Goal: Check status: Check status

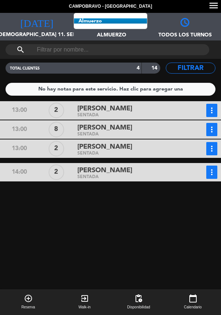
click at [128, 31] on span "Almuerzo" at bounding box center [111, 31] width 74 height 11
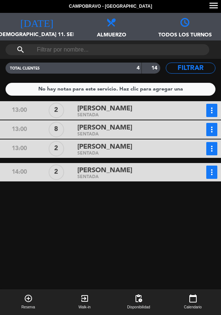
click at [101, 34] on span "Almuerzo" at bounding box center [111, 31] width 74 height 11
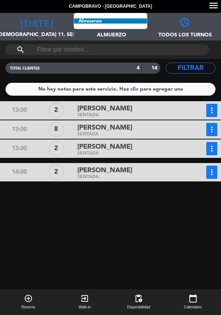
click at [115, 34] on span "Almuerzo" at bounding box center [111, 31] width 74 height 11
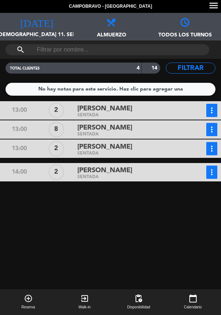
click at [112, 31] on span "Almuerzo" at bounding box center [111, 31] width 74 height 11
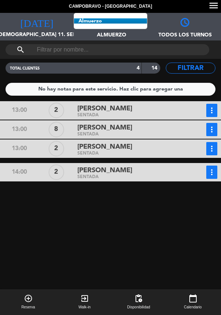
click at [119, 27] on span "Almuerzo Todos los servicios Almuerzo Cena" at bounding box center [111, 27] width 74 height 28
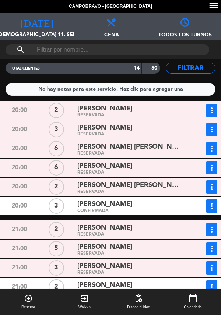
click at [137, 111] on div "[PERSON_NAME]" at bounding box center [130, 109] width 106 height 10
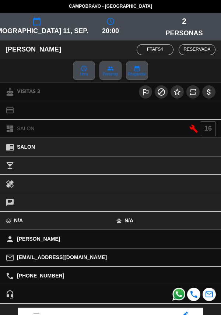
scroll to position [97, 0]
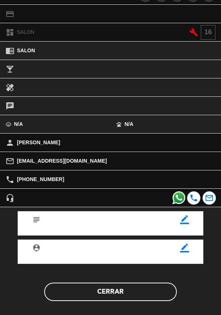
click at [130, 291] on button "Cerrar" at bounding box center [110, 292] width 133 height 18
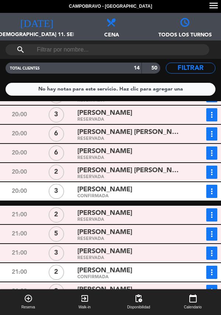
scroll to position [0, 0]
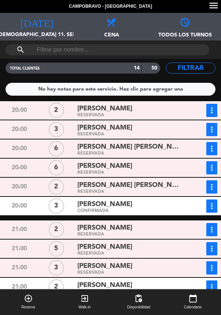
click at [209, 106] on button "more_vert" at bounding box center [211, 110] width 11 height 13
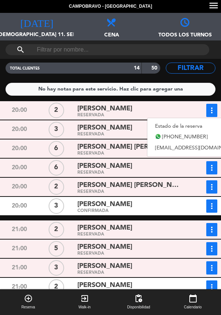
click at [181, 127] on link "Estado de la reserva" at bounding box center [198, 126] width 103 height 11
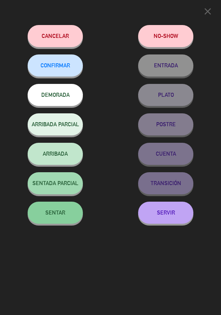
click at [175, 174] on div "TRANSICIÓN" at bounding box center [166, 183] width 111 height 22
click at [206, 11] on icon "close" at bounding box center [207, 11] width 11 height 11
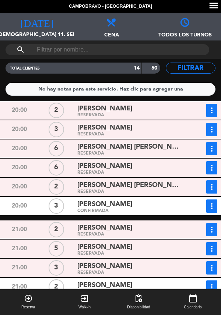
click at [207, 110] on button "more_vert" at bounding box center [211, 110] width 11 height 13
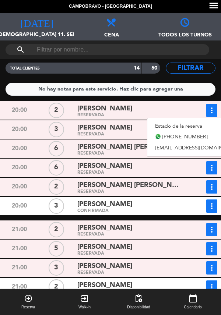
click at [157, 110] on div "[PERSON_NAME]" at bounding box center [130, 109] width 106 height 10
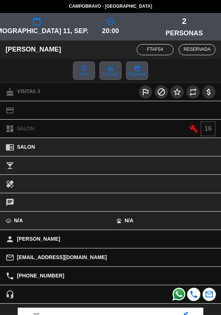
click at [80, 74] on span "Hora" at bounding box center [84, 75] width 8 height 4
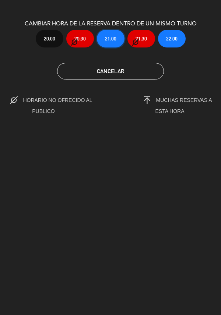
click at [101, 43] on button "21:00" at bounding box center [111, 39] width 28 height 18
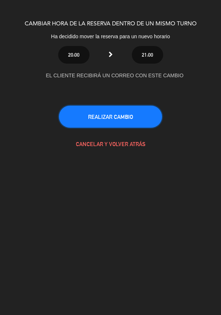
click at [142, 120] on button "REALIZAR CAMBIO" at bounding box center [110, 117] width 103 height 22
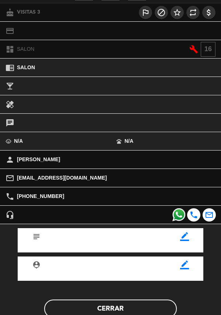
scroll to position [92, 0]
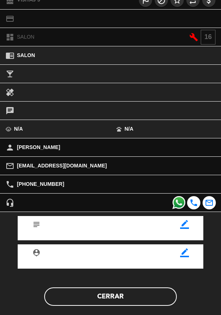
click at [142, 297] on button "Cerrar" at bounding box center [110, 297] width 133 height 18
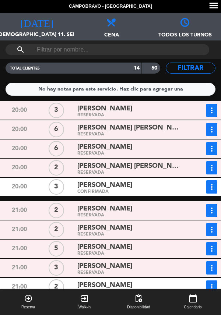
click at [170, 109] on div "[PERSON_NAME]" at bounding box center [130, 109] width 106 height 10
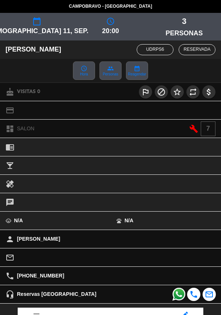
scroll to position [97, 0]
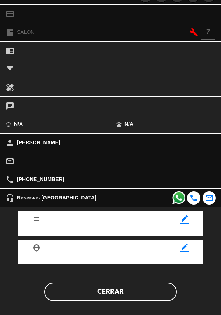
click at [146, 295] on button "Cerrar" at bounding box center [110, 292] width 133 height 18
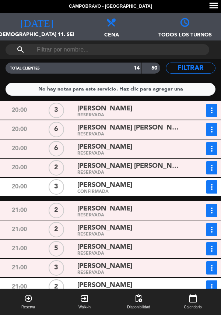
click at [144, 129] on div "[PERSON_NAME] [PERSON_NAME]" at bounding box center [130, 128] width 106 height 10
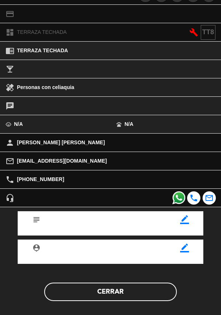
click at [128, 288] on button "Cerrar" at bounding box center [110, 292] width 133 height 18
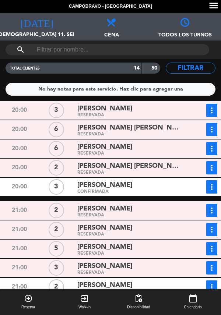
scroll to position [3, 0]
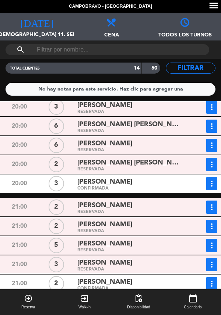
click at [112, 146] on span "[PERSON_NAME]" at bounding box center [104, 144] width 55 height 11
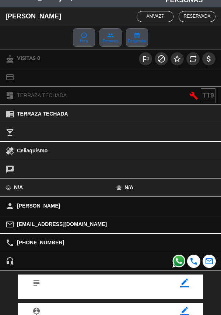
scroll to position [76, 0]
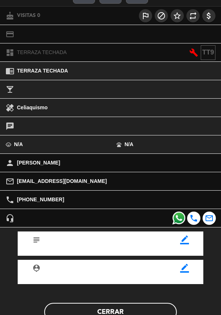
click at [159, 304] on button "Cerrar" at bounding box center [110, 312] width 133 height 18
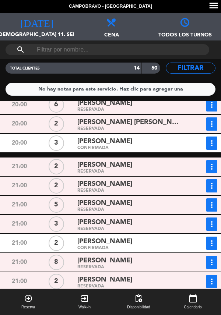
scroll to position [45, 0]
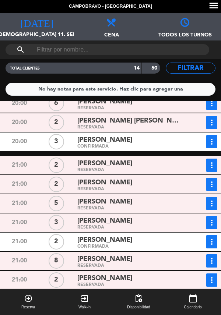
click at [146, 118] on span "[PERSON_NAME] [PERSON_NAME]" at bounding box center [130, 121] width 106 height 11
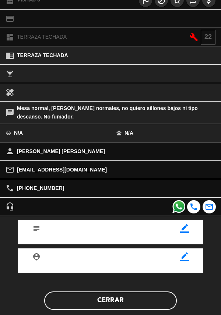
scroll to position [97, 0]
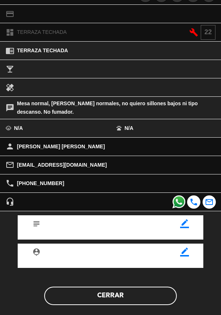
click at [142, 295] on button "Cerrar" at bounding box center [110, 296] width 133 height 18
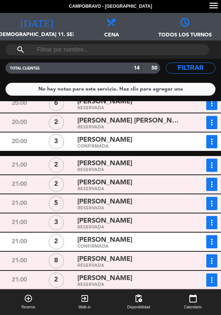
click at [126, 142] on div "[PERSON_NAME]" at bounding box center [130, 140] width 106 height 10
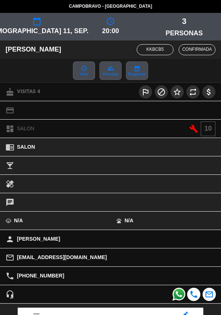
scroll to position [82, 0]
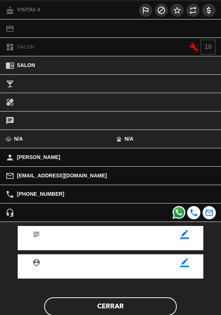
click at [136, 301] on button "Cerrar" at bounding box center [110, 307] width 133 height 18
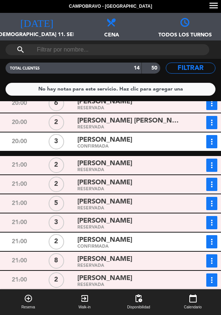
click at [109, 171] on div "RESERVADA" at bounding box center [130, 170] width 106 height 3
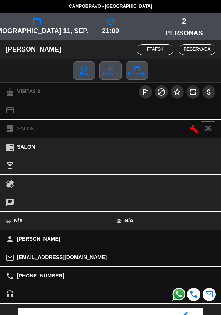
scroll to position [97, 0]
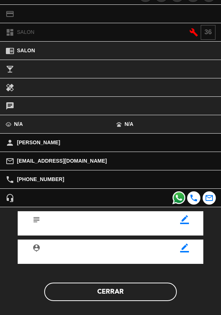
click at [132, 283] on button "Cerrar" at bounding box center [110, 292] width 133 height 18
click at [115, 296] on button "Cerrar" at bounding box center [110, 292] width 133 height 18
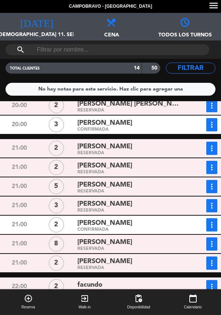
scroll to position [71, 0]
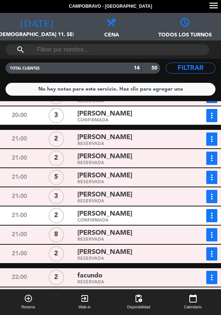
click at [139, 177] on div "[PERSON_NAME]" at bounding box center [130, 176] width 106 height 10
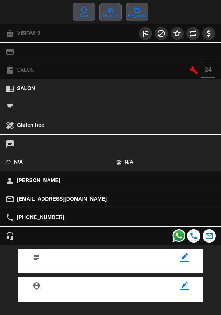
scroll to position [97, 0]
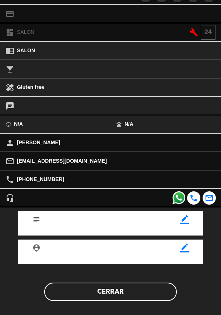
click at [136, 283] on button "Cerrar" at bounding box center [110, 292] width 133 height 18
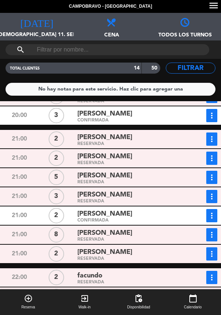
scroll to position [17, 0]
click at [132, 181] on div "RESERVADA" at bounding box center [130, 182] width 106 height 3
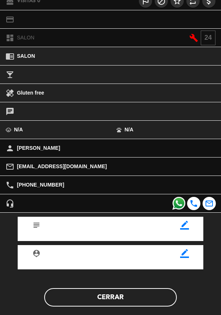
scroll to position [91, 0]
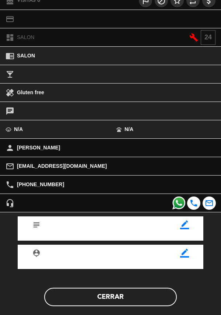
click at [154, 302] on button "Cerrar" at bounding box center [110, 297] width 133 height 18
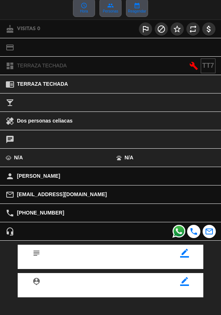
scroll to position [97, 0]
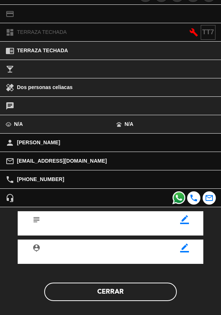
click at [150, 308] on div "subject border_color person_pin border_color Cerrar" at bounding box center [110, 261] width 232 height 109
click at [158, 294] on button "Cerrar" at bounding box center [110, 292] width 133 height 18
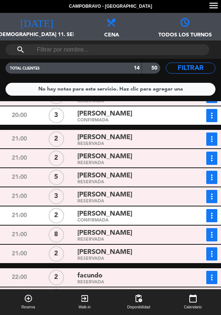
click at [167, 219] on div "CONFIRMADA" at bounding box center [130, 220] width 106 height 3
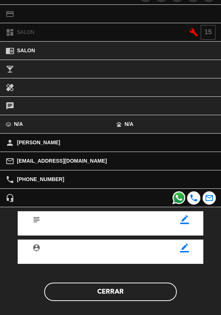
click at [142, 290] on button "Cerrar" at bounding box center [110, 292] width 133 height 18
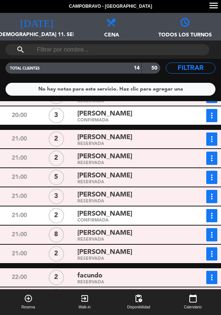
click at [140, 219] on div "CONFIRMADA" at bounding box center [130, 220] width 106 height 3
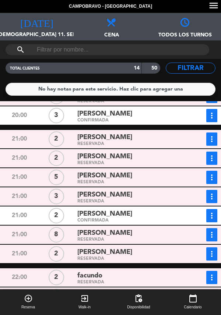
scroll to position [35, 0]
click at [144, 228] on div "[PERSON_NAME]" at bounding box center [130, 233] width 106 height 10
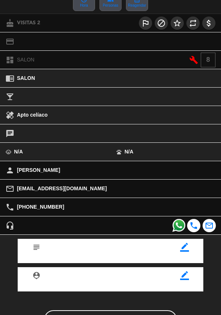
scroll to position [97, 0]
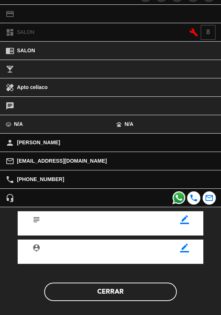
click at [142, 284] on button "Cerrar" at bounding box center [110, 292] width 133 height 18
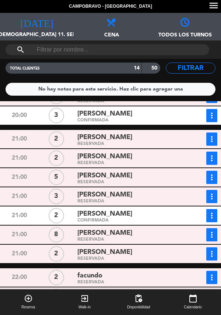
click at [131, 248] on div "[PERSON_NAME]" at bounding box center [130, 253] width 106 height 10
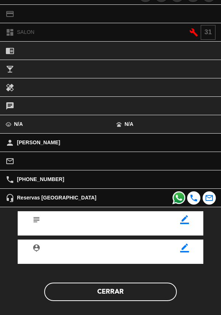
click at [117, 286] on button "Cerrar" at bounding box center [110, 292] width 133 height 18
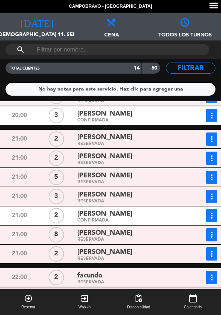
click at [143, 248] on div "[PERSON_NAME]" at bounding box center [130, 253] width 106 height 10
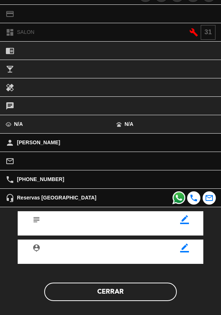
click at [126, 287] on button "Cerrar" at bounding box center [110, 292] width 133 height 18
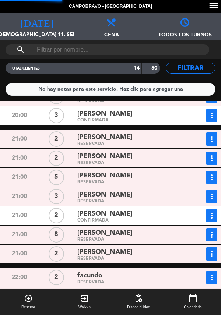
click at [127, 271] on div "facundo" at bounding box center [130, 276] width 106 height 10
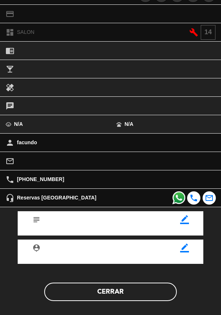
click at [142, 294] on button "Cerrar" at bounding box center [110, 292] width 133 height 18
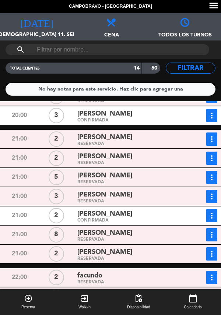
click at [140, 300] on div "RESERVADA" at bounding box center [130, 301] width 106 height 3
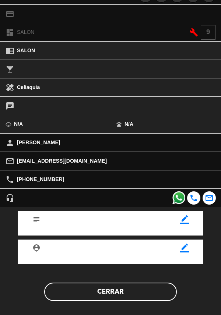
click at [153, 300] on button "Cerrar" at bounding box center [110, 292] width 133 height 18
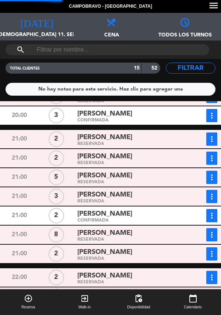
click at [129, 300] on div "RESERVADA" at bounding box center [130, 301] width 106 height 3
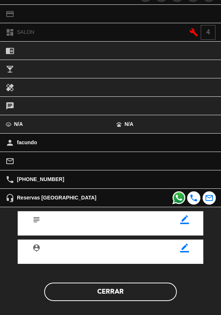
click at [137, 304] on div "subject border_color person_pin border_color Cerrar" at bounding box center [110, 261] width 232 height 109
click at [155, 288] on button "Cerrar" at bounding box center [110, 292] width 133 height 18
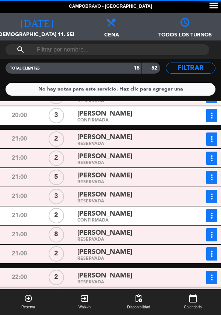
scroll to position [90, 0]
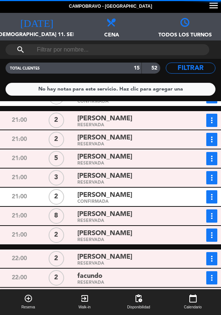
click at [150, 252] on div "[PERSON_NAME]" at bounding box center [130, 257] width 106 height 10
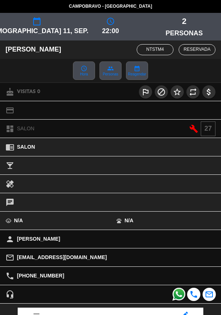
scroll to position [97, 0]
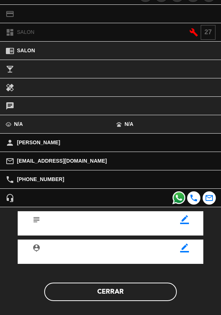
click at [141, 286] on button "Cerrar" at bounding box center [110, 292] width 133 height 18
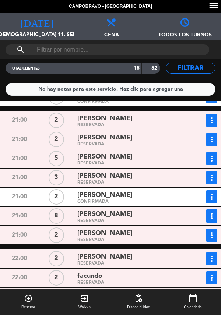
scroll to position [91, 0]
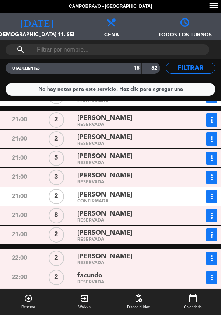
click at [152, 252] on div "[PERSON_NAME]" at bounding box center [130, 257] width 106 height 10
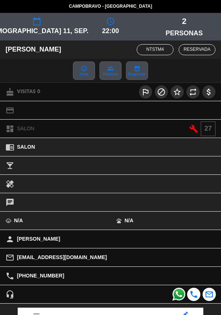
scroll to position [97, 0]
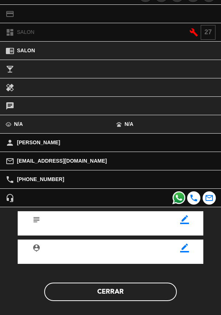
click at [136, 295] on button "Cerrar" at bounding box center [110, 292] width 133 height 18
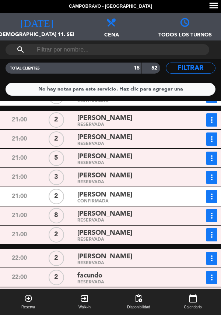
scroll to position [0, 0]
